Goal: Information Seeking & Learning: Learn about a topic

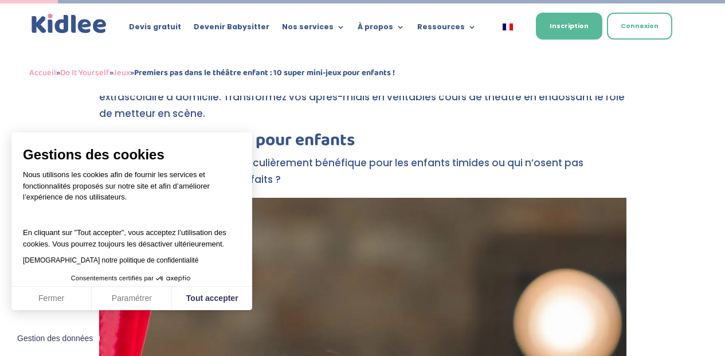
scroll to position [391, 0]
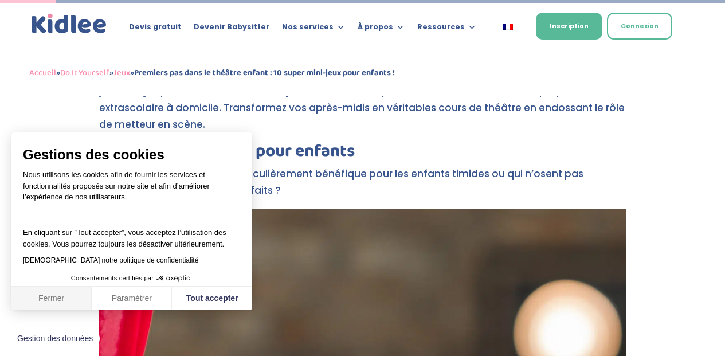
click at [57, 297] on button "Fermer" at bounding box center [51, 298] width 80 height 24
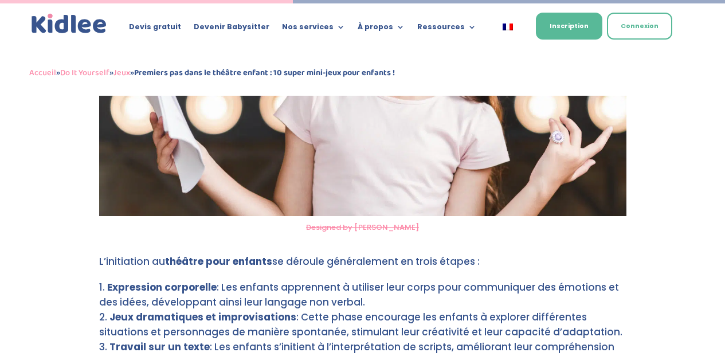
scroll to position [2072, 0]
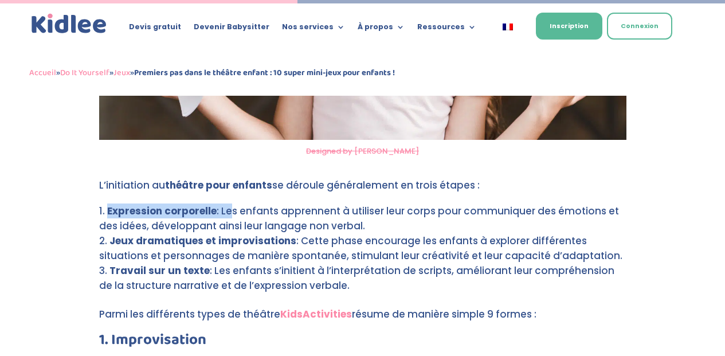
drag, startPoint x: 100, startPoint y: 178, endPoint x: 229, endPoint y: 172, distance: 129.0
click at [229, 203] on li "Expression corporelle : Les enfants apprennent à utiliser leur corps pour commu…" at bounding box center [362, 218] width 527 height 30
drag, startPoint x: 97, startPoint y: 178, endPoint x: 356, endPoint y: 250, distance: 268.2
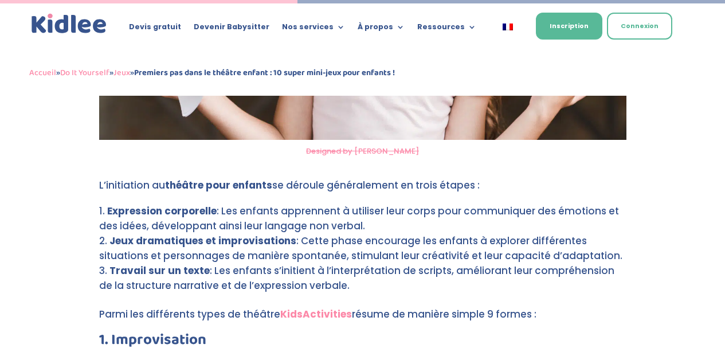
copy ol "Expression corporelle : Les enfants apprennent à utiliser leur corps pour commu…"
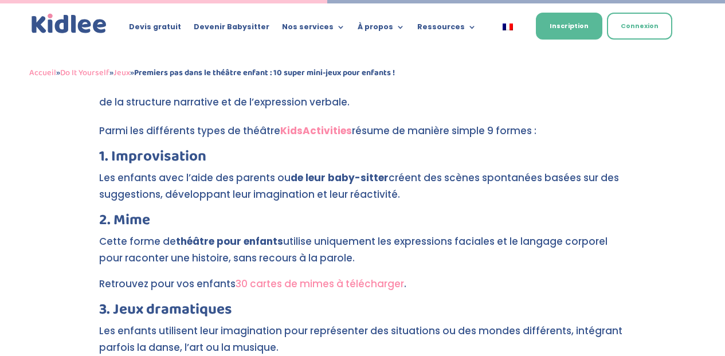
scroll to position [2278, 0]
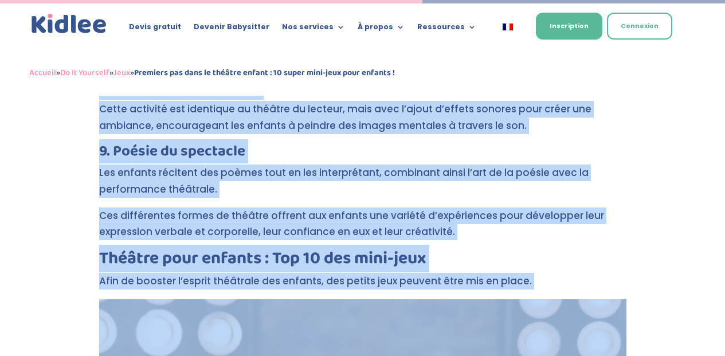
scroll to position [2939, 0]
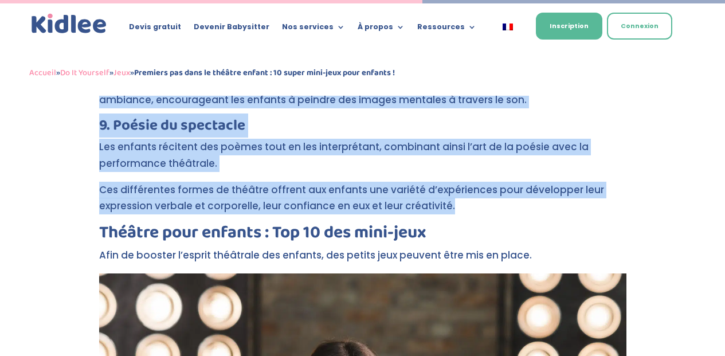
drag, startPoint x: 95, startPoint y: 101, endPoint x: 490, endPoint y: 182, distance: 402.8
drag, startPoint x: 348, startPoint y: 151, endPoint x: 233, endPoint y: 159, distance: 114.8
click at [233, 182] on p "Ces différentes formes de théâtre offrent aux enfants une variété d’expériences…" at bounding box center [362, 203] width 527 height 43
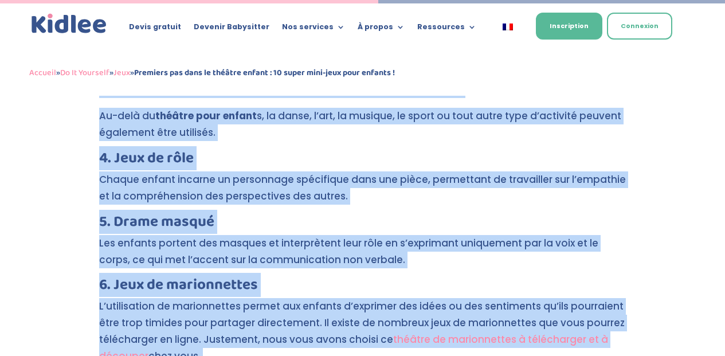
scroll to position [2663, 0]
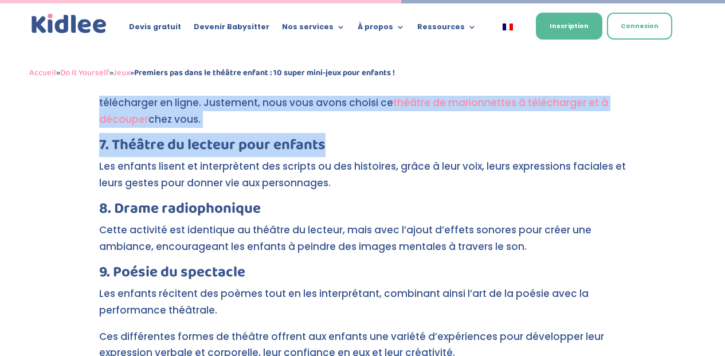
drag, startPoint x: 99, startPoint y: 174, endPoint x: 517, endPoint y: 351, distance: 453.8
click at [514, 349] on div "Encourager les enfants à pratiquer une activité extrascolaire est toujours une …" at bounding box center [362, 204] width 527 height 5144
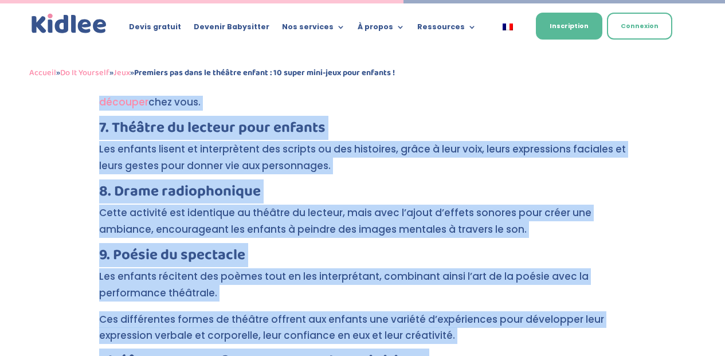
click at [453, 311] on p "Ces différentes formes de théâtre offrent aux enfants une variété d’expériences…" at bounding box center [362, 332] width 527 height 43
copy div "9. Loremipsumdol Sit ametcon adip e’sedd eiu tempori ut la etdo magn-aliqua eni…"
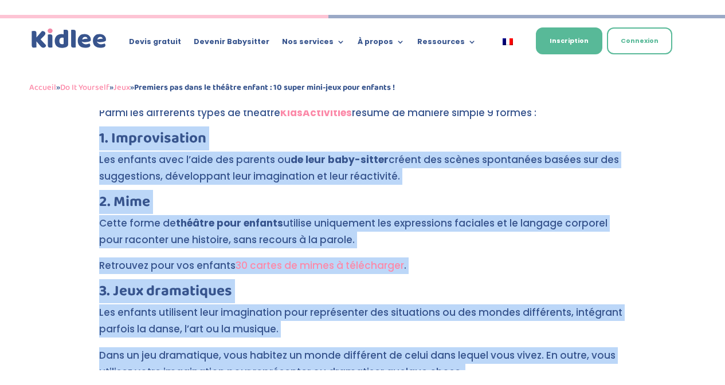
scroll to position [2277, 0]
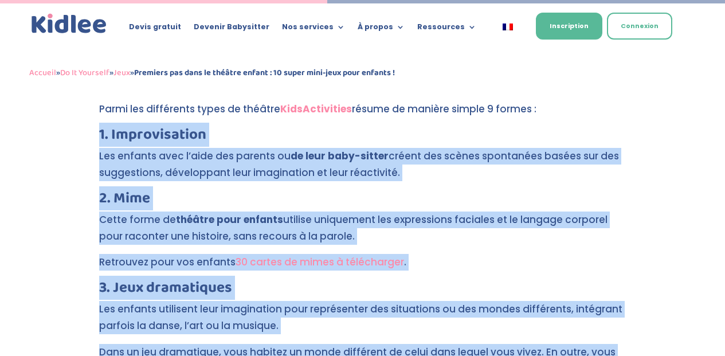
click at [415, 254] on p "Retrouvez pour vos enfants 30 cartes de mimes à télécharger ." at bounding box center [362, 267] width 527 height 26
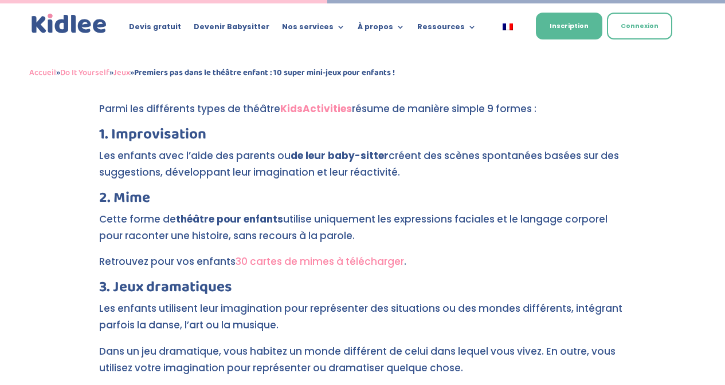
click at [368, 255] on link "30 cartes de mimes à télécharger" at bounding box center [319, 262] width 168 height 14
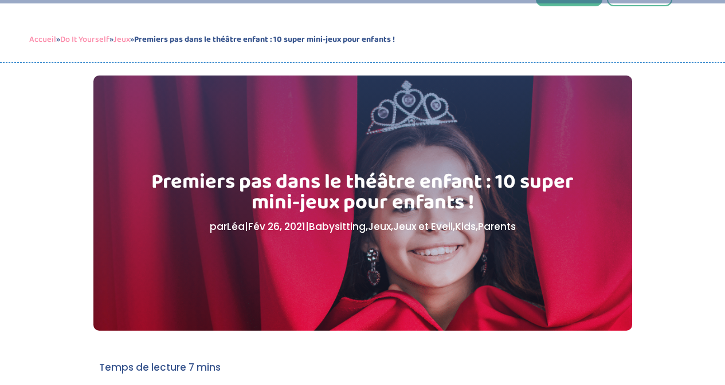
scroll to position [0, 0]
